Goal: Task Accomplishment & Management: Complete application form

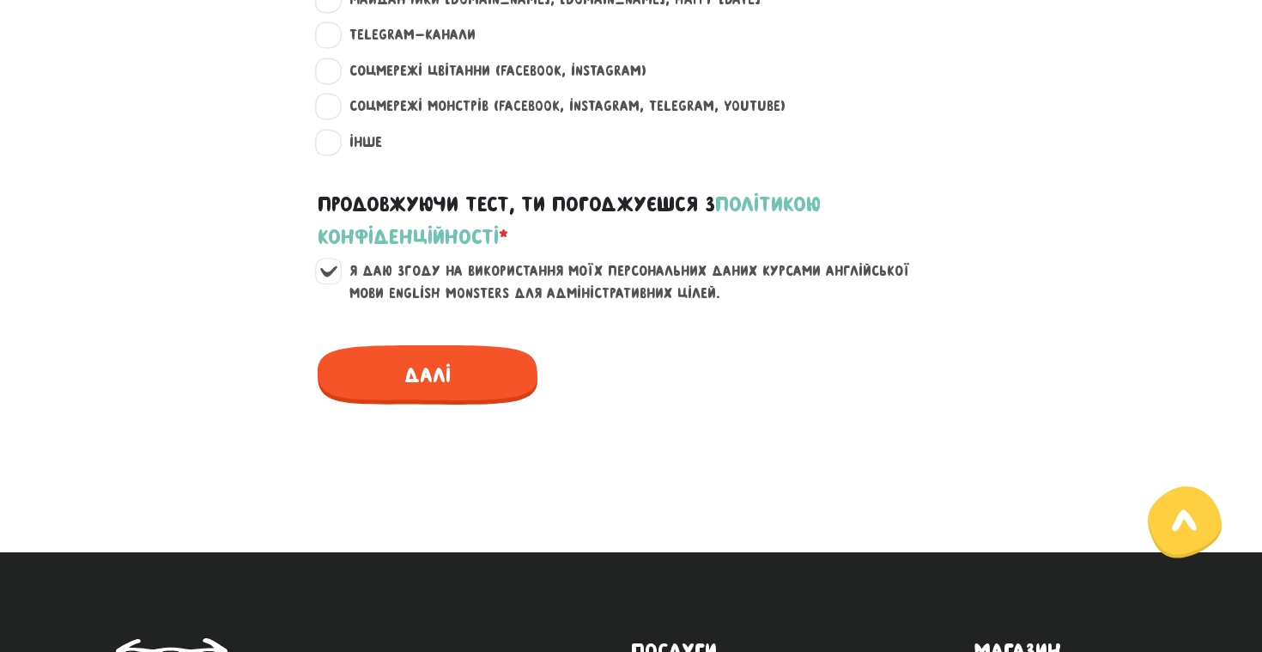
scroll to position [1455, 0]
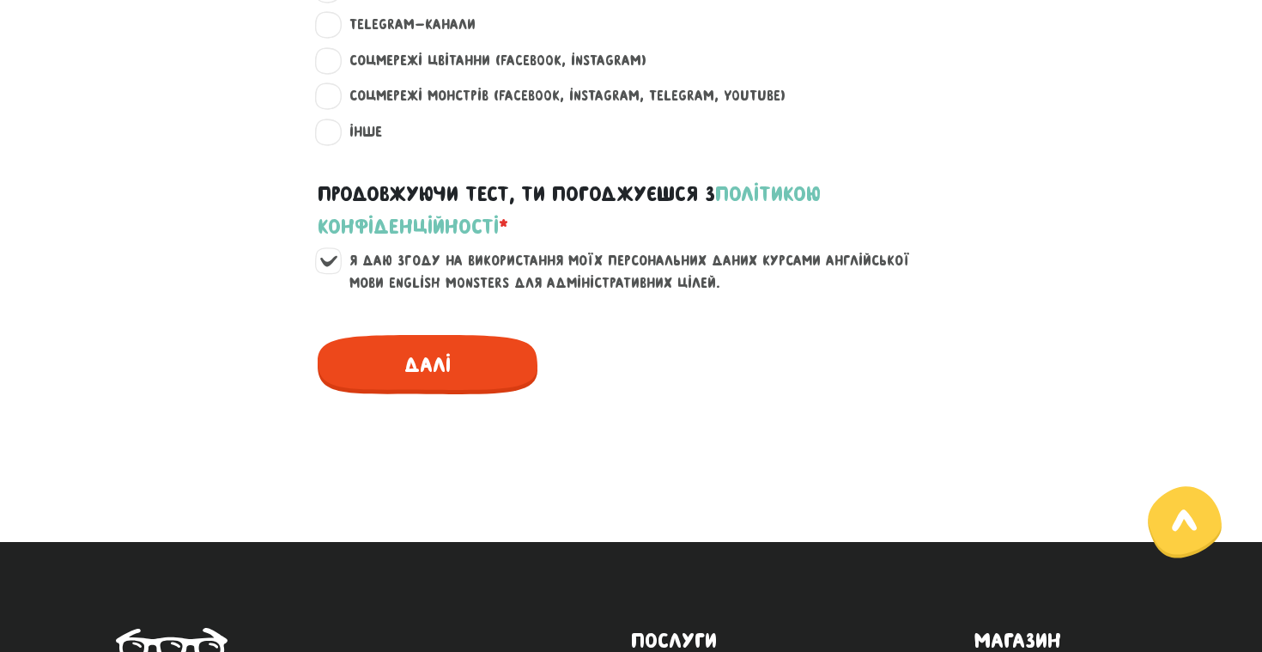
click at [504, 349] on span "Далі" at bounding box center [428, 364] width 220 height 59
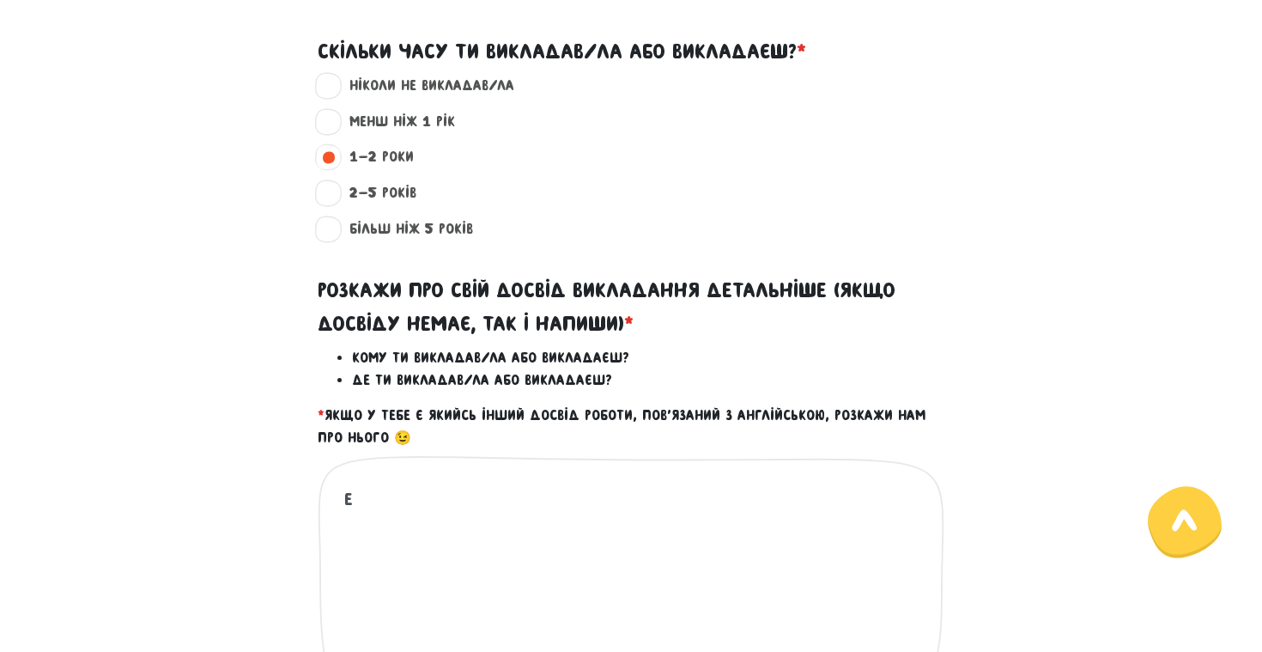
scroll to position [560, 0]
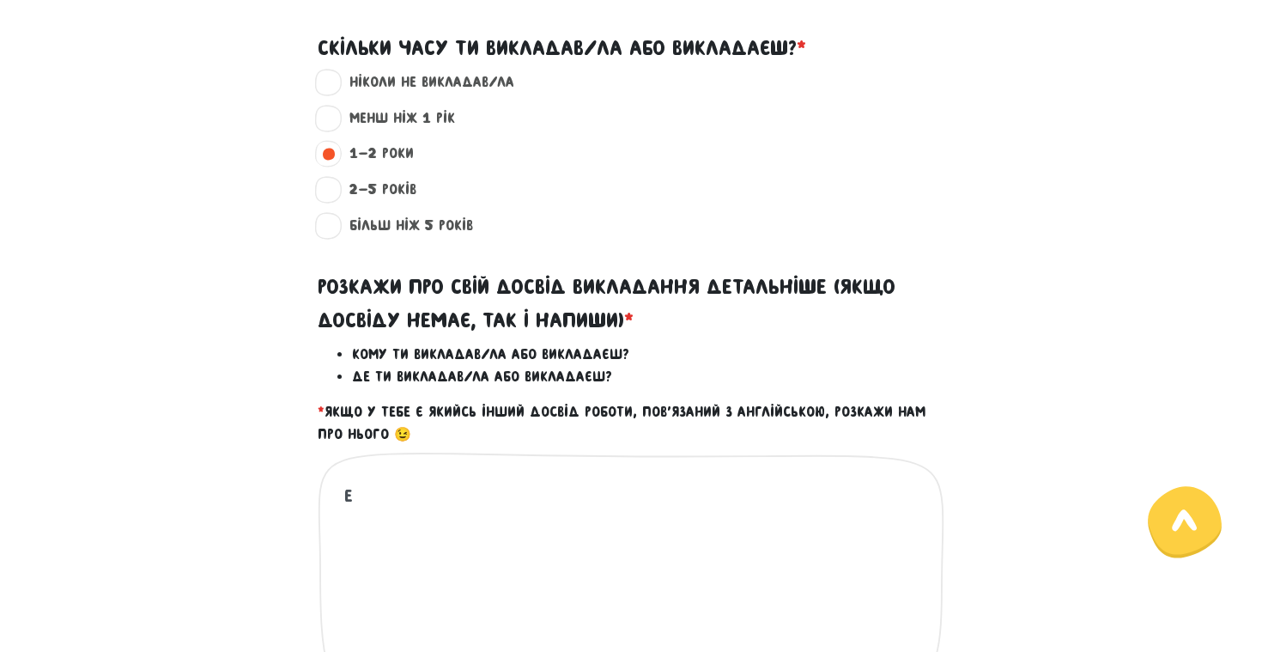
click at [402, 215] on label "більш ніж 5 років ?" at bounding box center [404, 226] width 138 height 22
click at [336, 215] on input "більш ніж 5 років ?" at bounding box center [329, 223] width 14 height 17
radio input "true"
click at [412, 95] on div "ніколи не викладав/ла ?" at bounding box center [631, 89] width 979 height 36
click at [410, 119] on label "менш ніж 1 рік ?" at bounding box center [395, 118] width 120 height 22
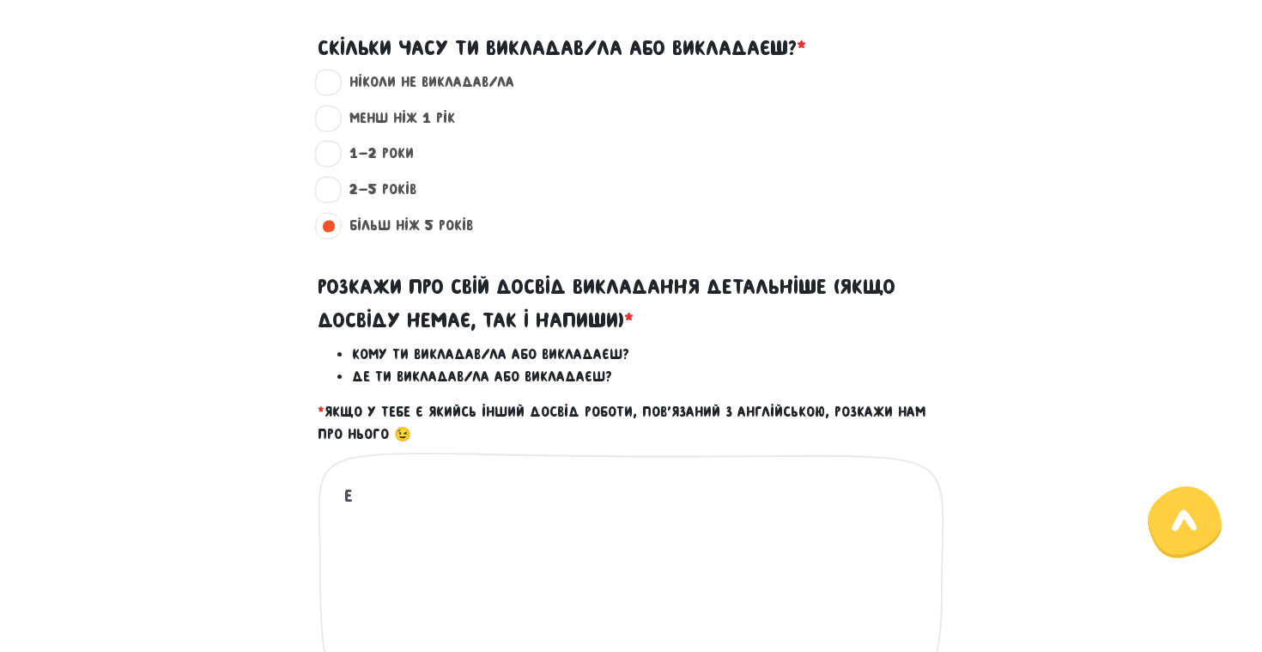
click at [336, 119] on input "менш ніж 1 рік ?" at bounding box center [329, 115] width 14 height 17
radio input "true"
click at [379, 489] on textarea "е" at bounding box center [631, 587] width 575 height 211
